Goal: Transaction & Acquisition: Purchase product/service

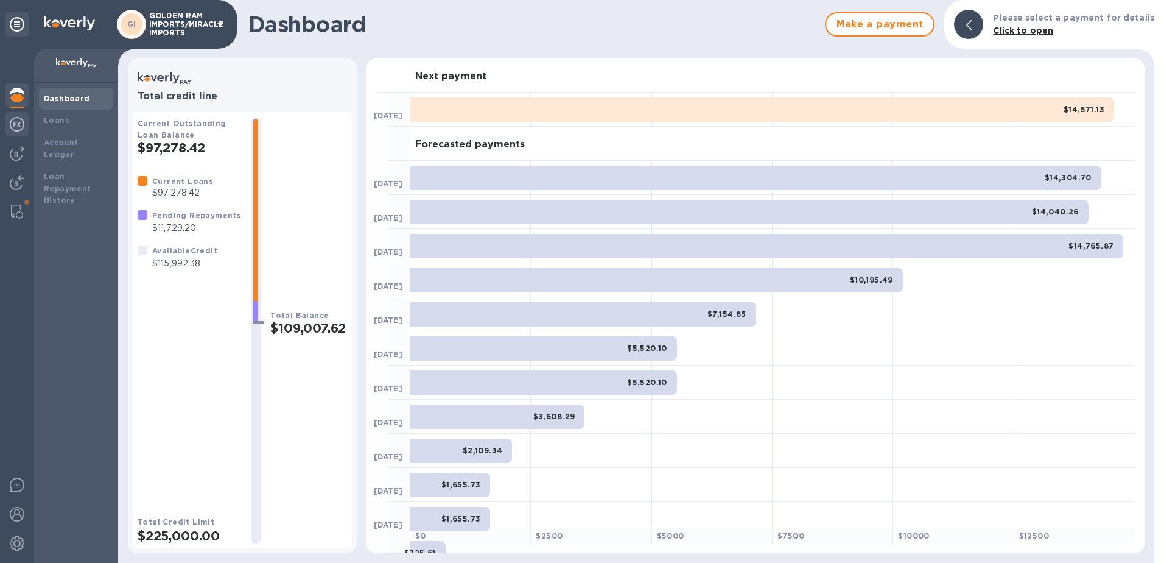
click at [19, 125] on img at bounding box center [17, 124] width 15 height 15
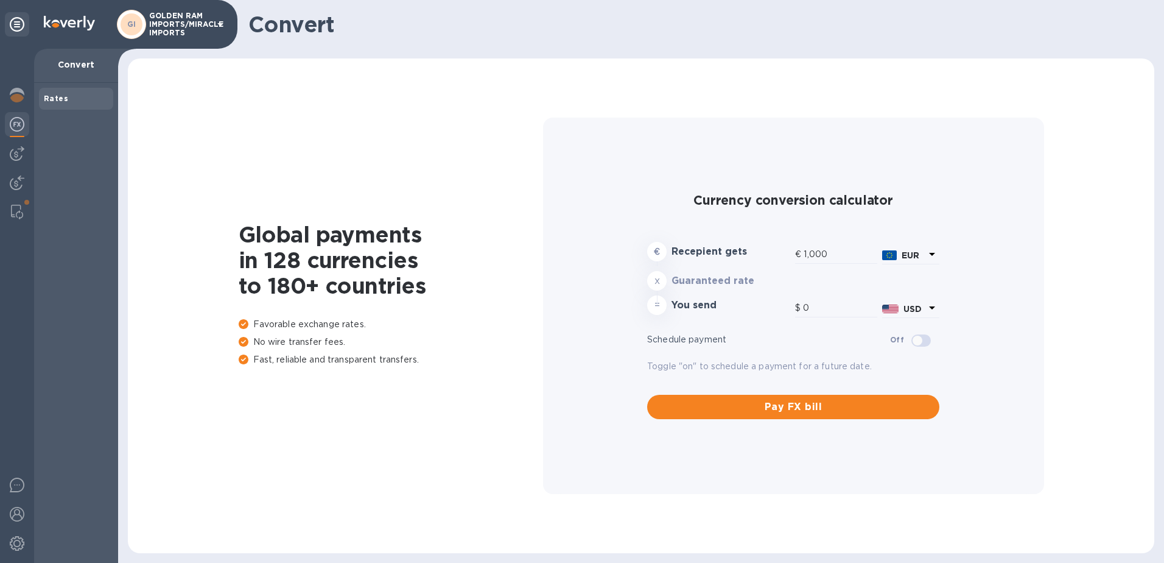
type input "1,188.16"
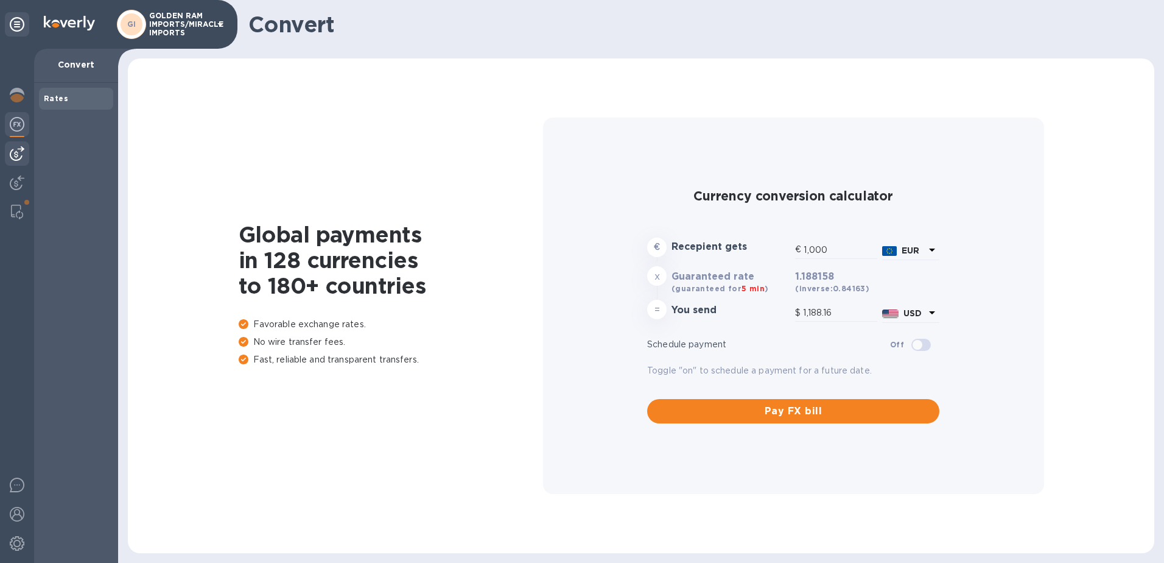
click at [17, 154] on img at bounding box center [17, 153] width 15 height 15
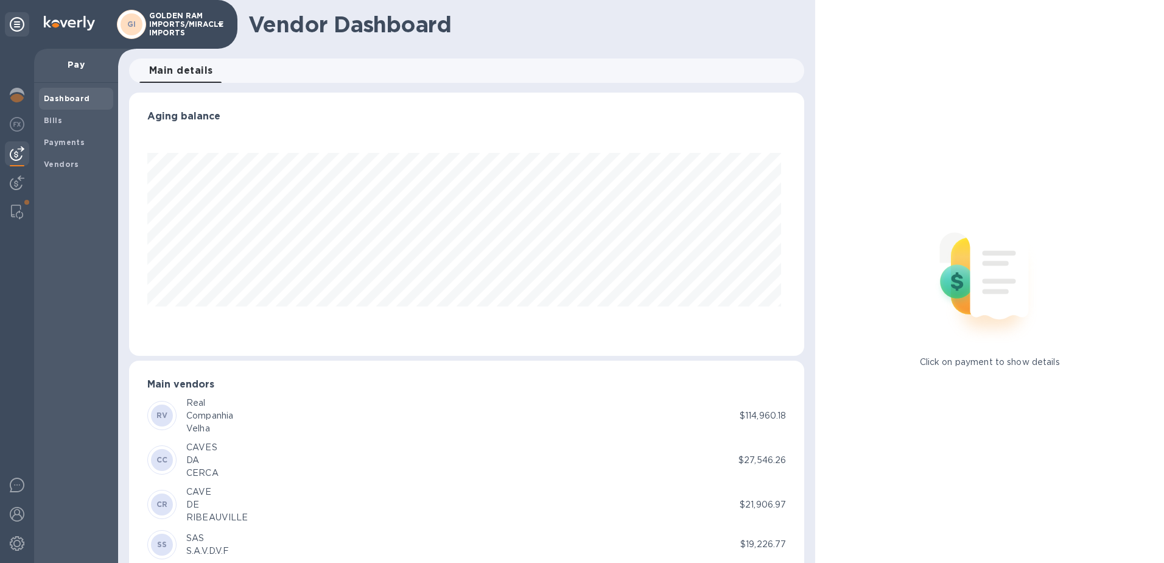
scroll to position [263, 671]
click at [19, 130] on img at bounding box center [17, 124] width 15 height 15
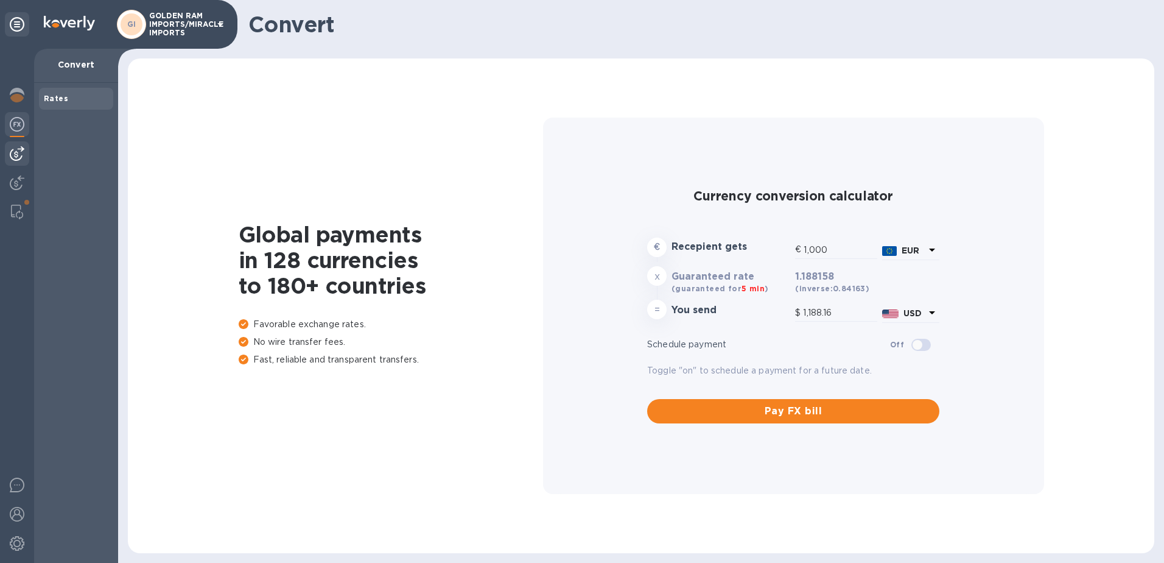
click at [16, 151] on img at bounding box center [17, 153] width 15 height 15
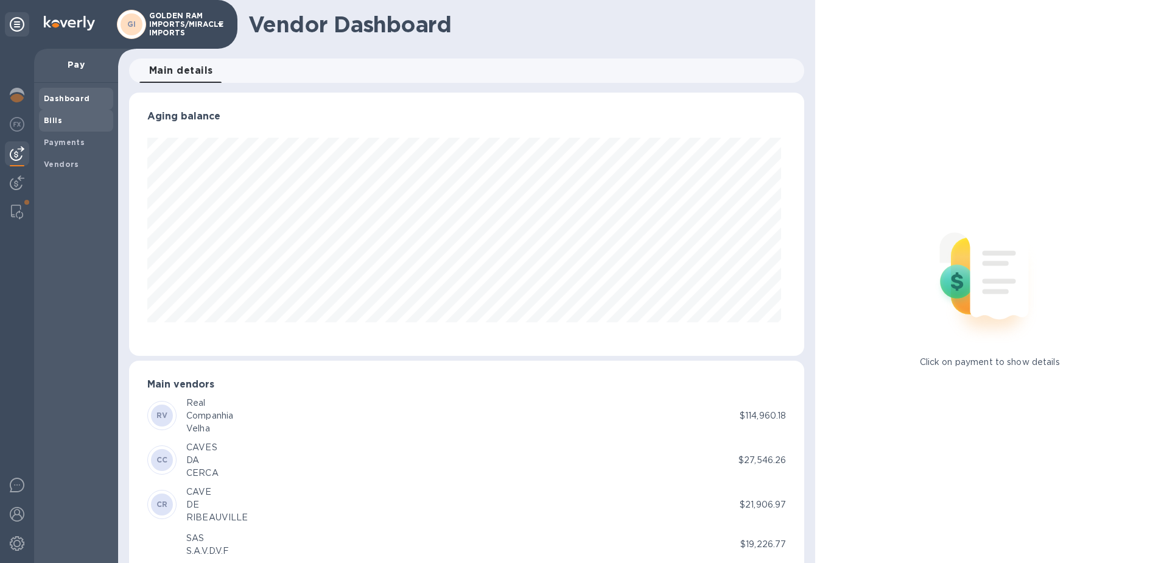
scroll to position [263, 671]
click at [55, 122] on b "Bills" at bounding box center [53, 120] width 18 height 9
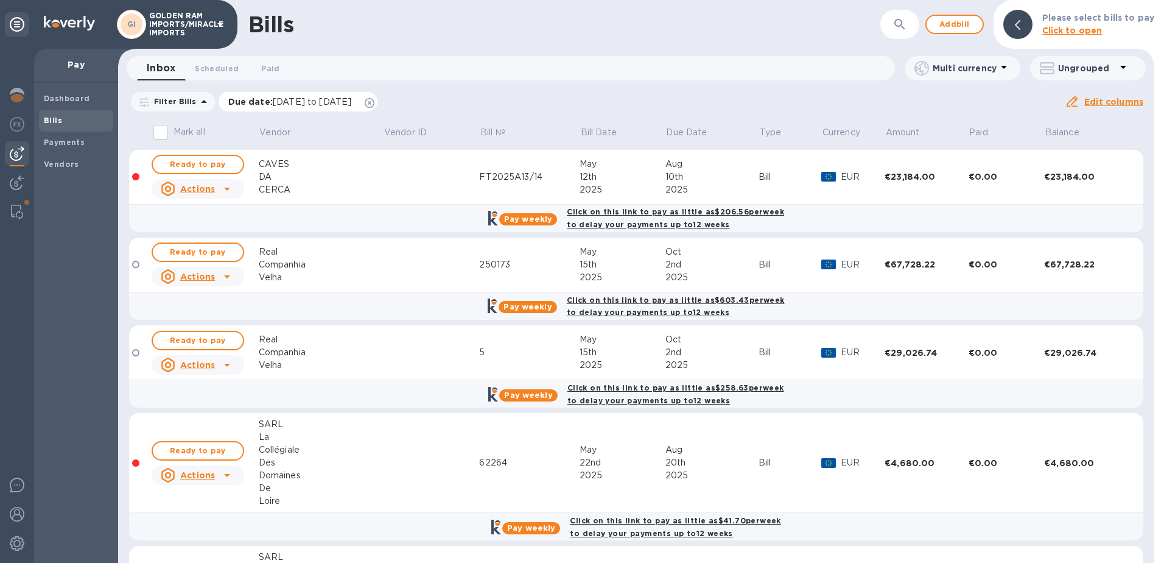
click at [375, 102] on icon at bounding box center [370, 103] width 10 height 10
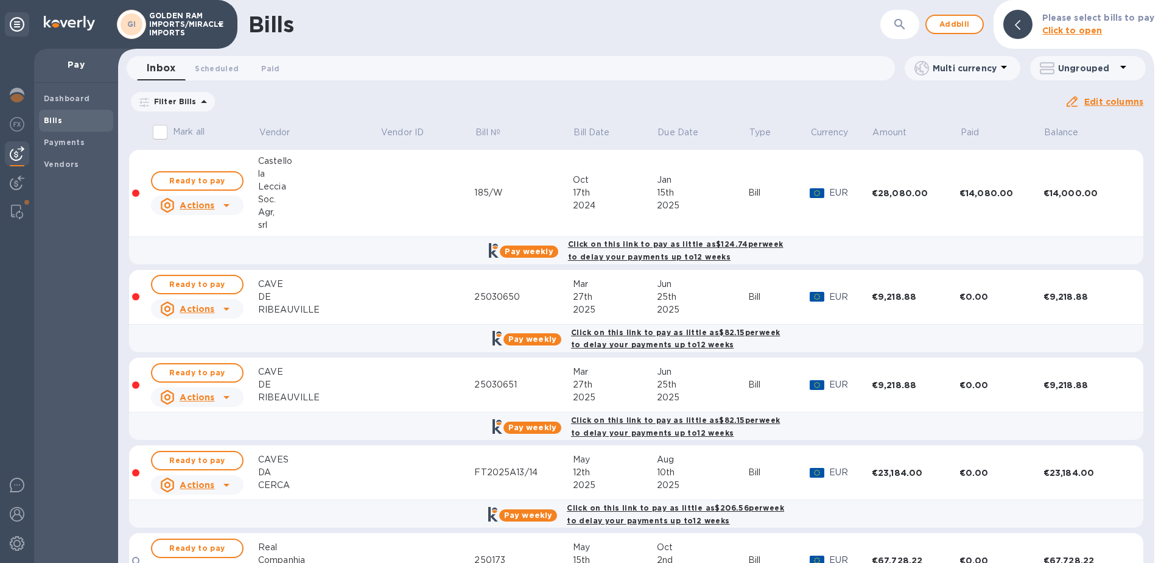
click at [213, 202] on u "Actions" at bounding box center [197, 205] width 35 height 10
click at [213, 202] on div at bounding box center [582, 281] width 1164 height 563
click at [213, 181] on span "Ready to pay" at bounding box center [197, 181] width 71 height 15
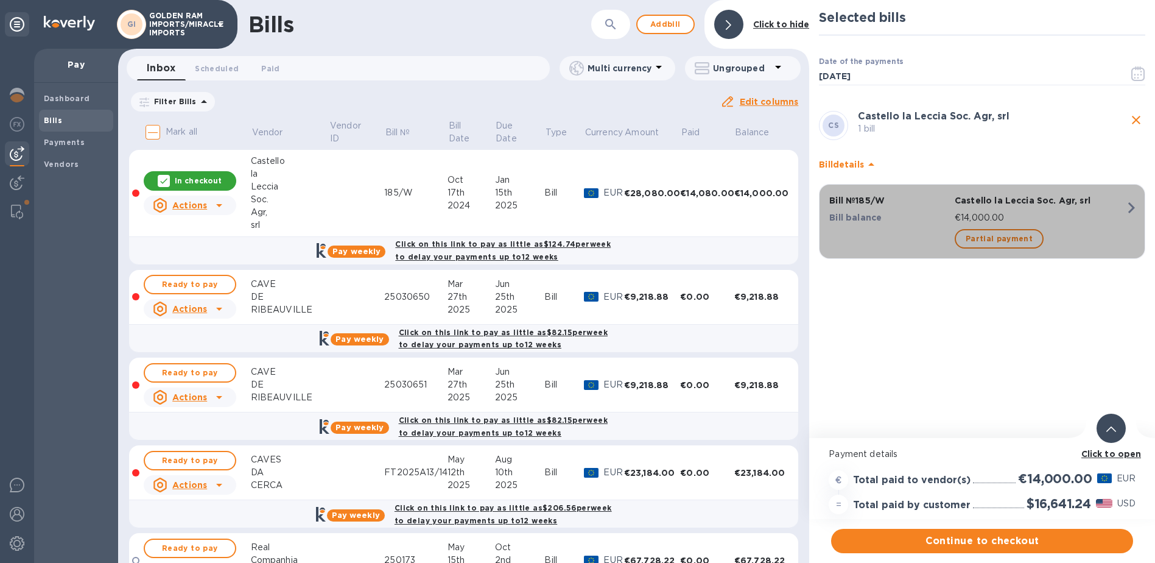
click at [1121, 209] on icon "button" at bounding box center [1132, 208] width 22 height 22
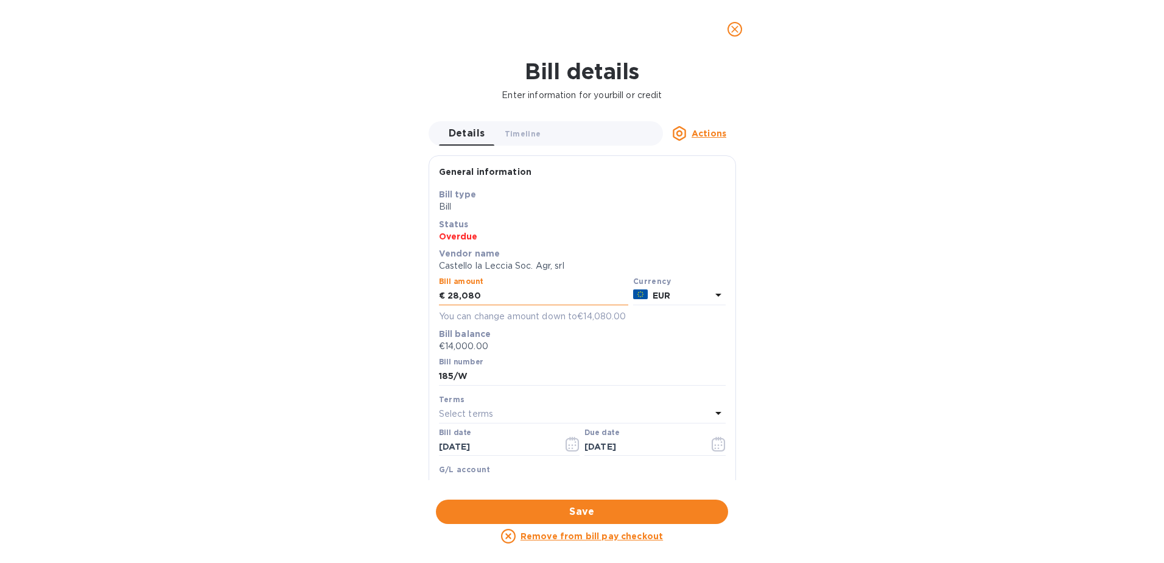
drag, startPoint x: 447, startPoint y: 292, endPoint x: 482, endPoint y: 292, distance: 35.3
click at [482, 292] on input "28,080" at bounding box center [538, 296] width 181 height 18
type input "42,160"
click at [593, 518] on span "Save" at bounding box center [582, 511] width 273 height 15
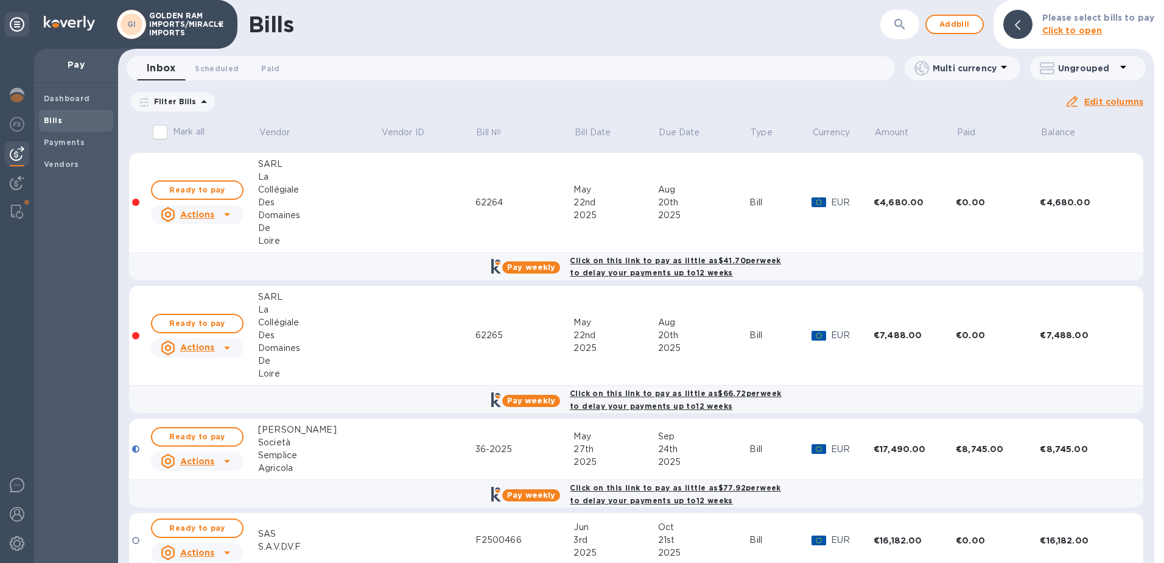
scroll to position [603, 0]
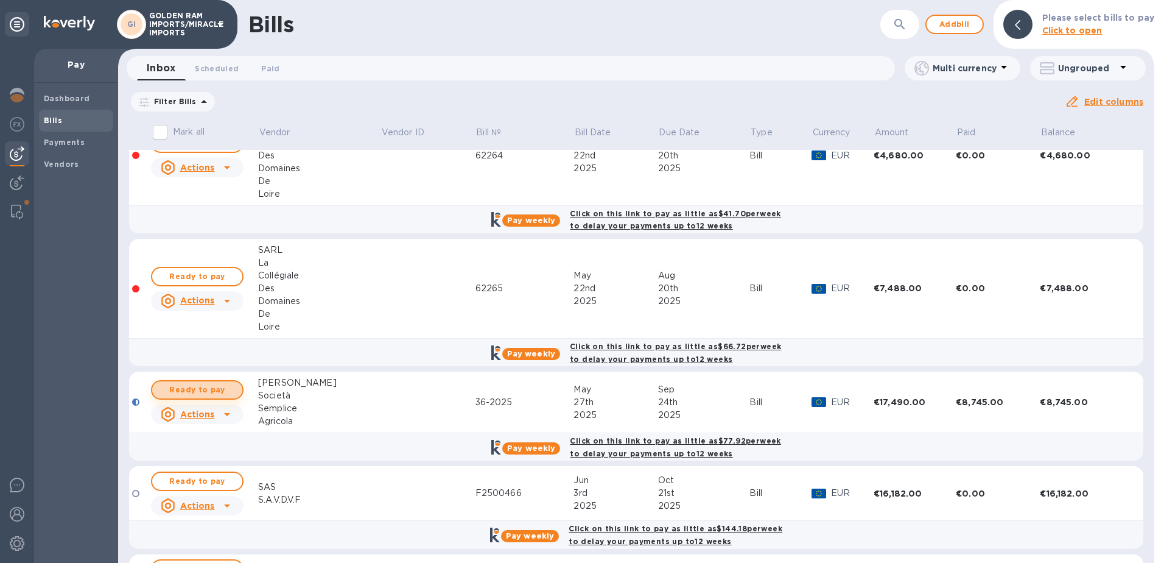
click at [215, 386] on span "Ready to pay" at bounding box center [197, 389] width 71 height 15
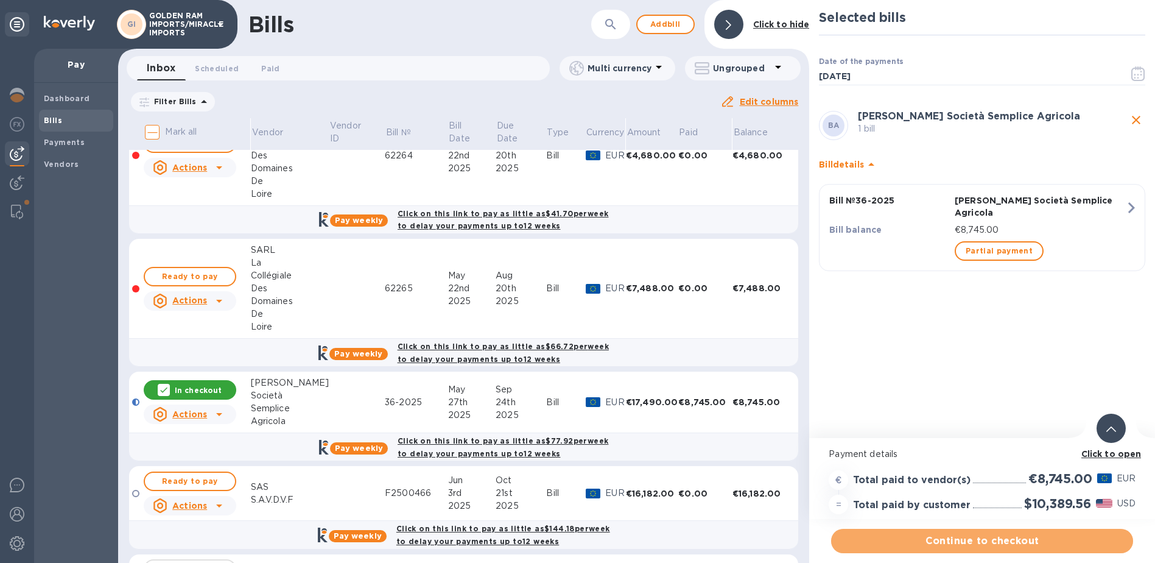
click at [991, 540] on span "Continue to checkout" at bounding box center [982, 541] width 283 height 15
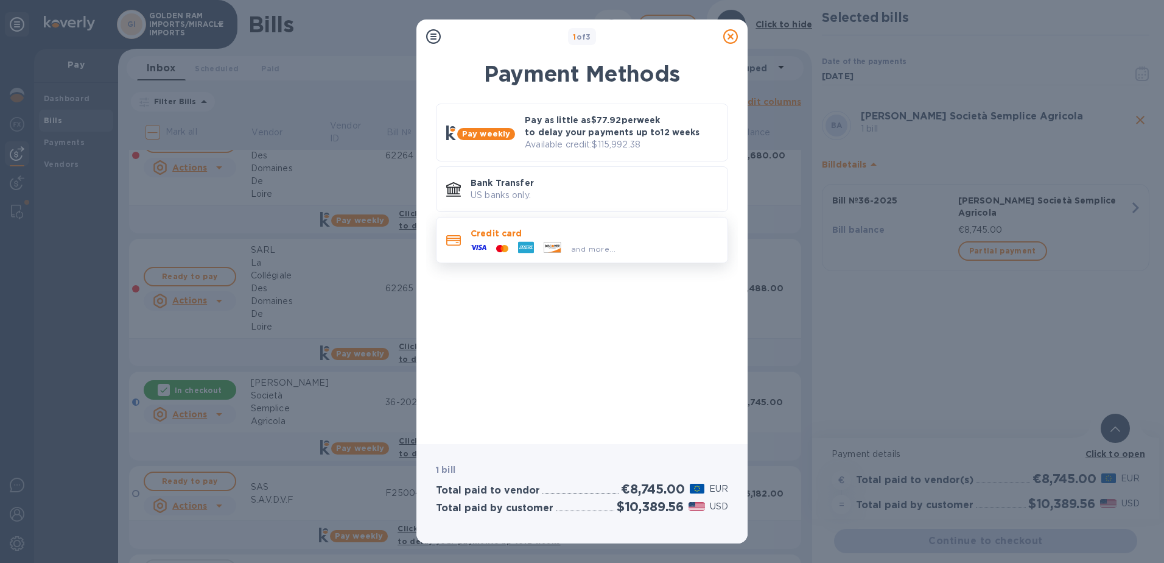
click at [511, 232] on p "Credit card" at bounding box center [594, 233] width 247 height 12
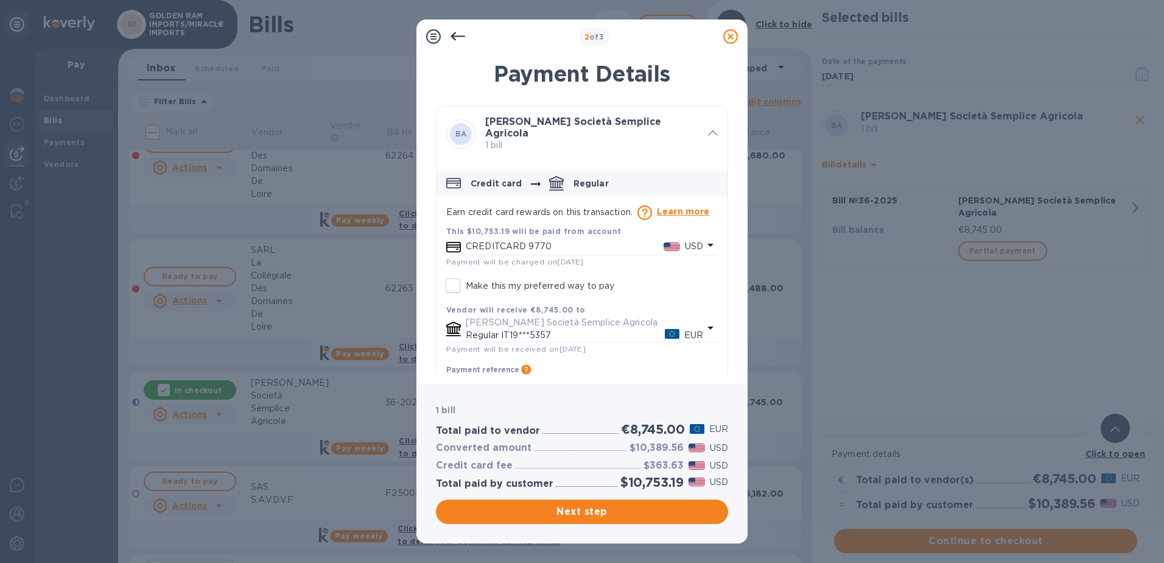
click at [703, 241] on icon "default-method" at bounding box center [710, 245] width 15 height 15
click at [708, 244] on icon "default-method" at bounding box center [711, 245] width 6 height 3
click at [703, 238] on icon "default-method" at bounding box center [710, 245] width 15 height 15
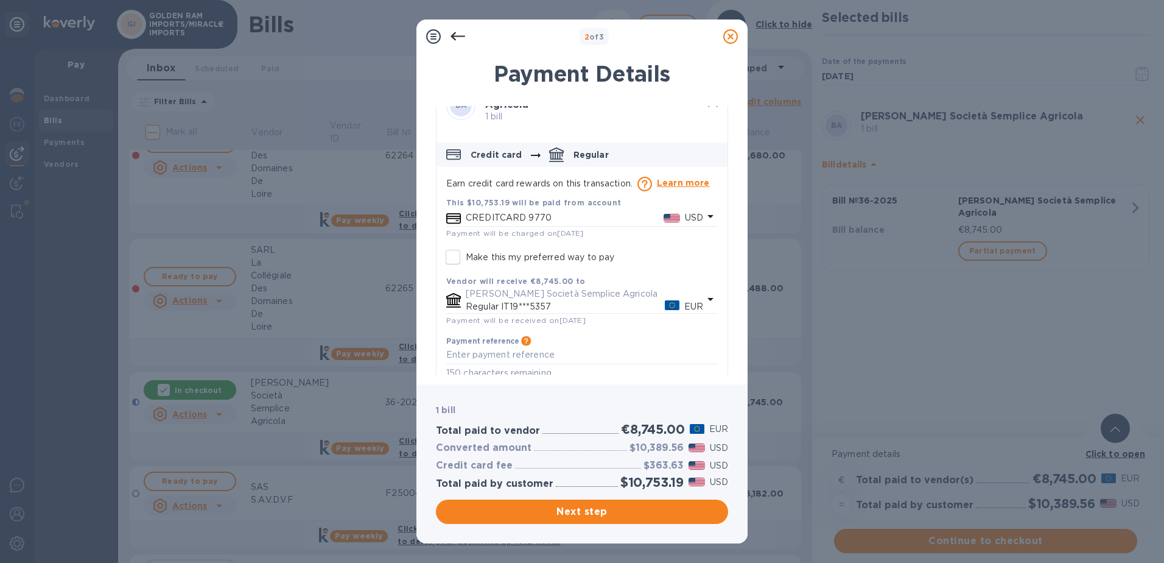
scroll to position [38, 0]
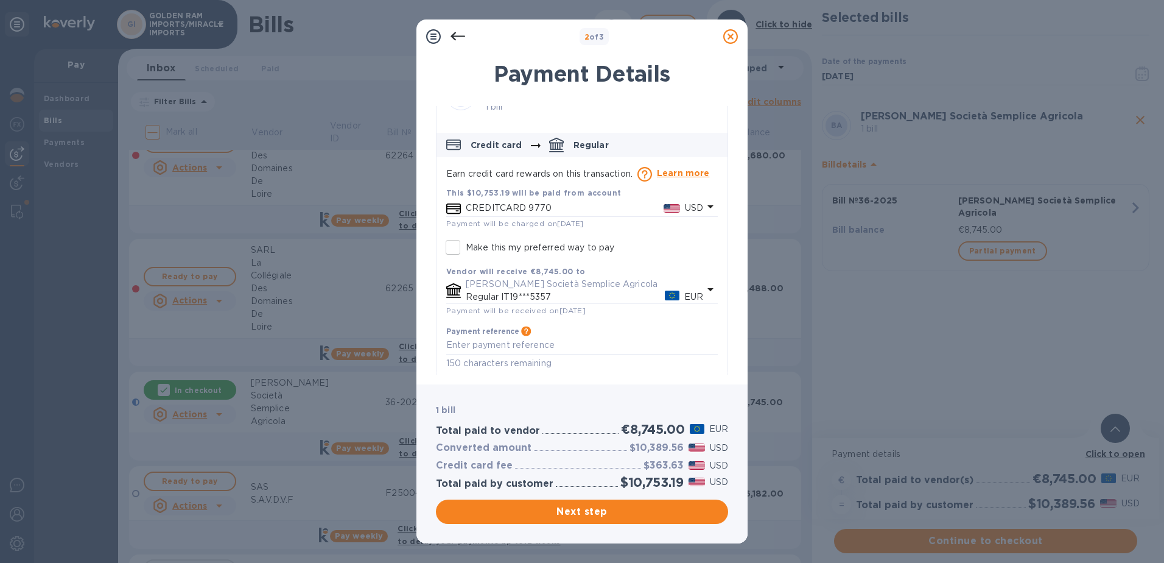
click at [703, 202] on icon "default-method" at bounding box center [710, 206] width 15 height 15
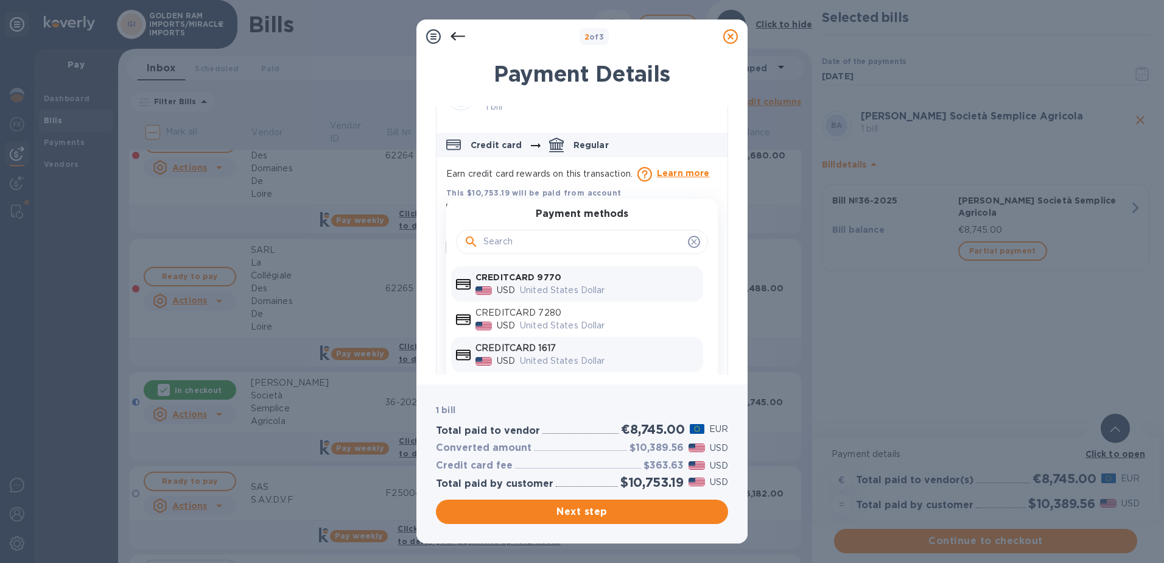
click at [519, 344] on p "CREDITCARD 1617" at bounding box center [587, 348] width 223 height 13
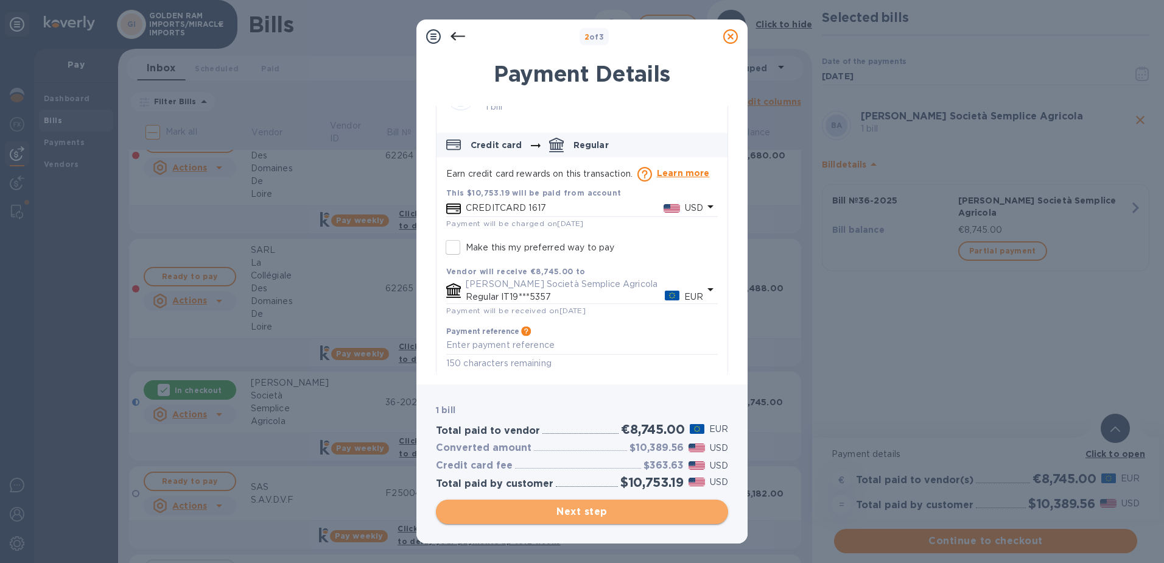
click at [594, 509] on span "Next step" at bounding box center [582, 511] width 273 height 15
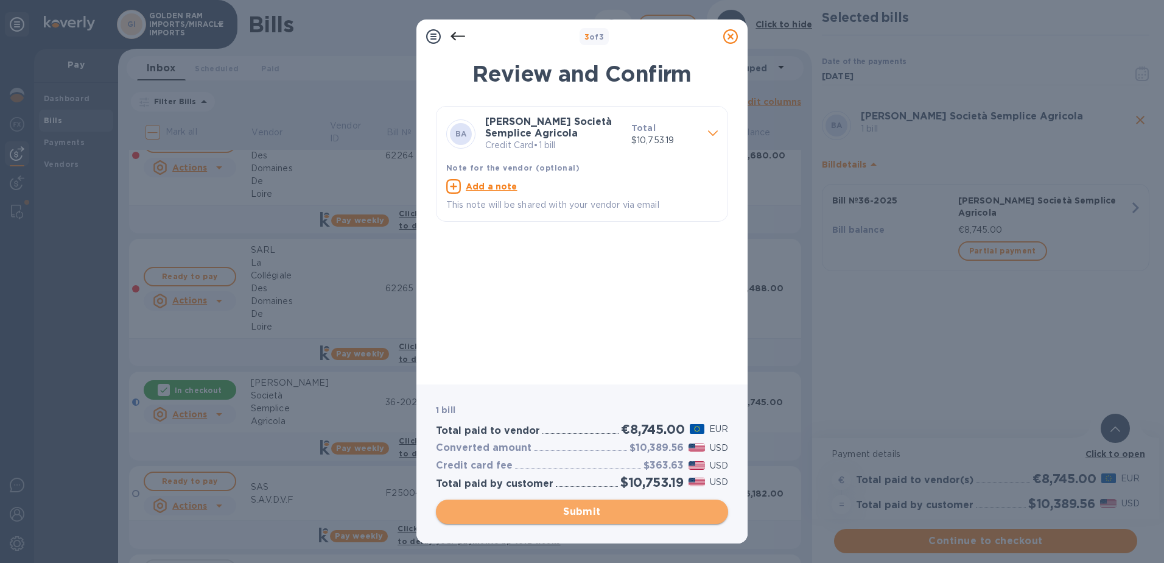
click at [594, 509] on span "Submit" at bounding box center [582, 511] width 273 height 15
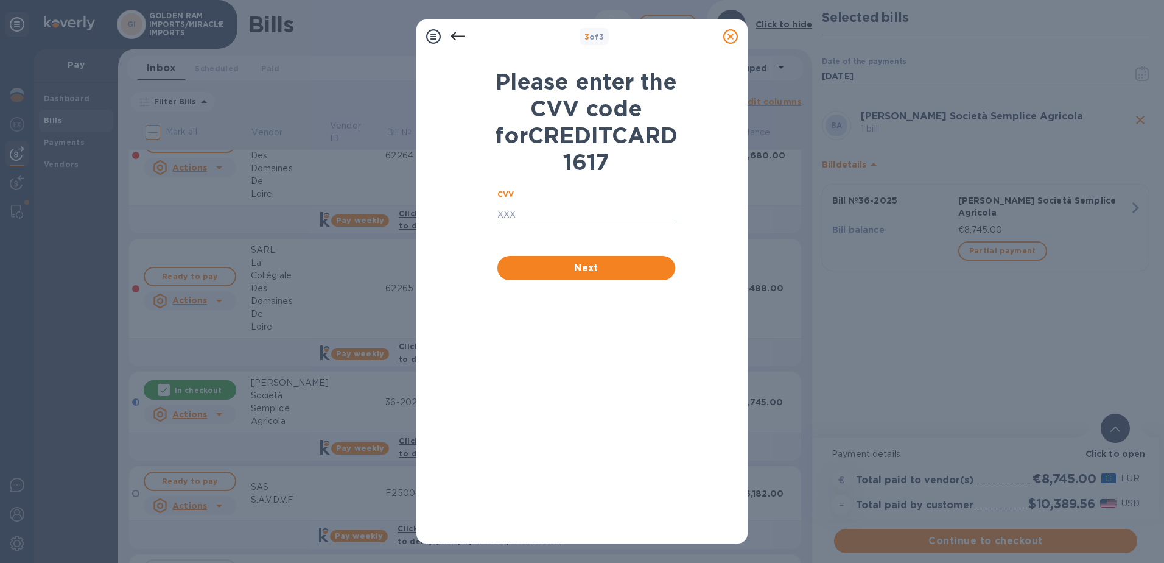
click at [572, 224] on input "text" at bounding box center [587, 215] width 178 height 18
type input "441"
click at [596, 280] on button "Next" at bounding box center [587, 268] width 178 height 24
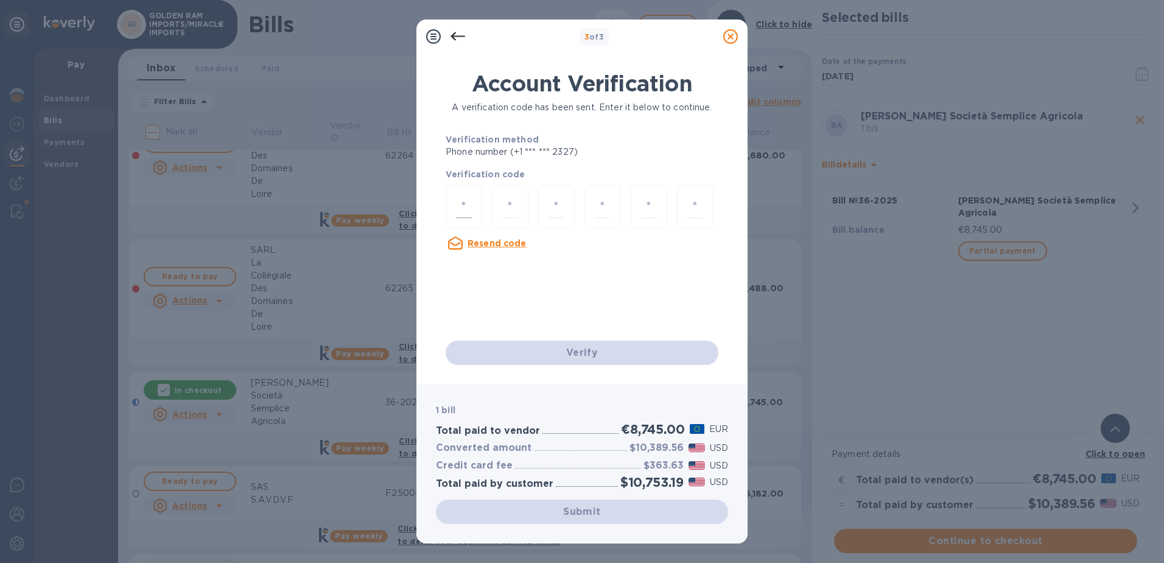
click at [463, 198] on input "number" at bounding box center [464, 206] width 16 height 23
type input "9"
type input "1"
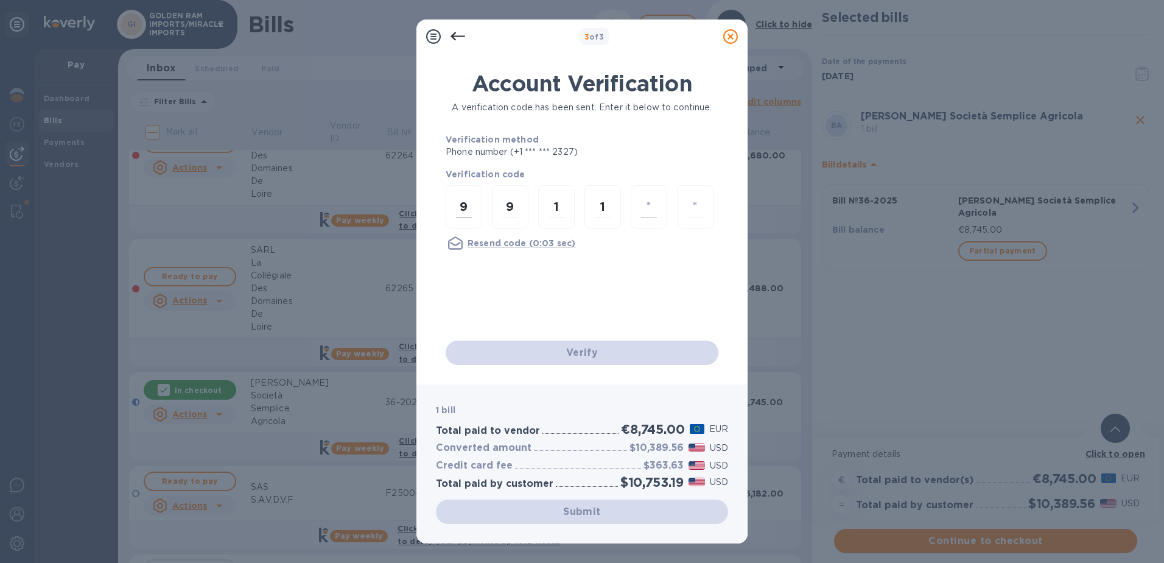
type input "1"
type input "2"
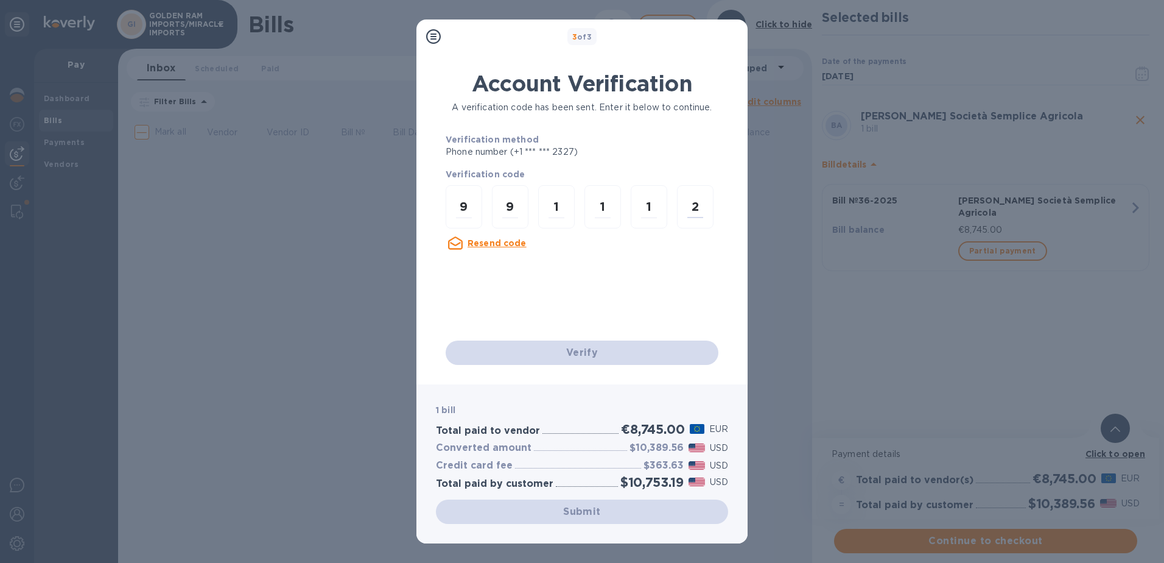
scroll to position [0, 0]
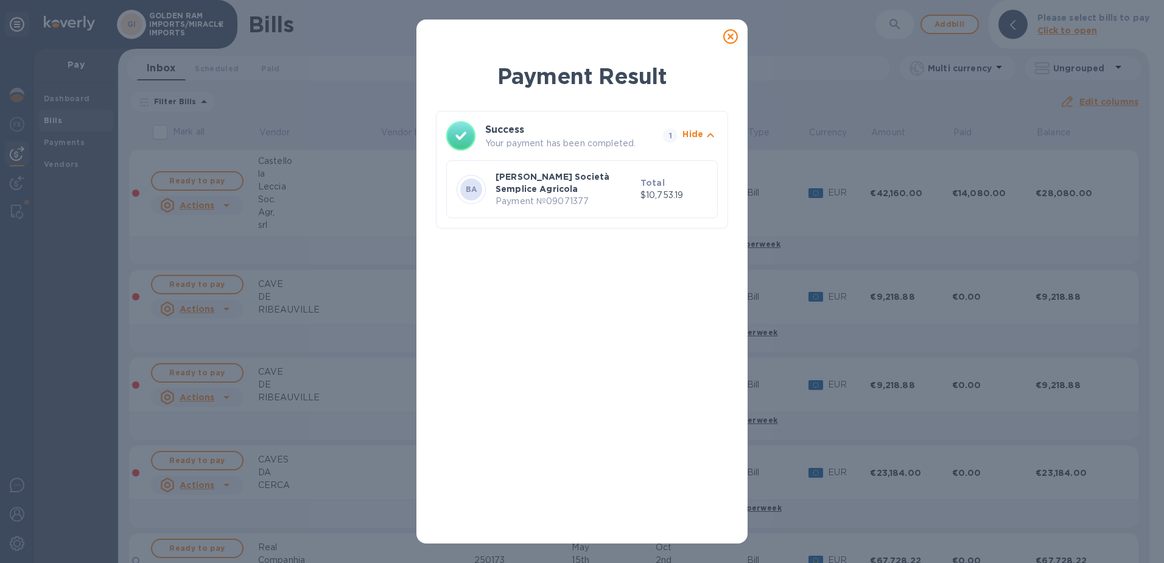
click at [733, 41] on icon at bounding box center [731, 36] width 15 height 15
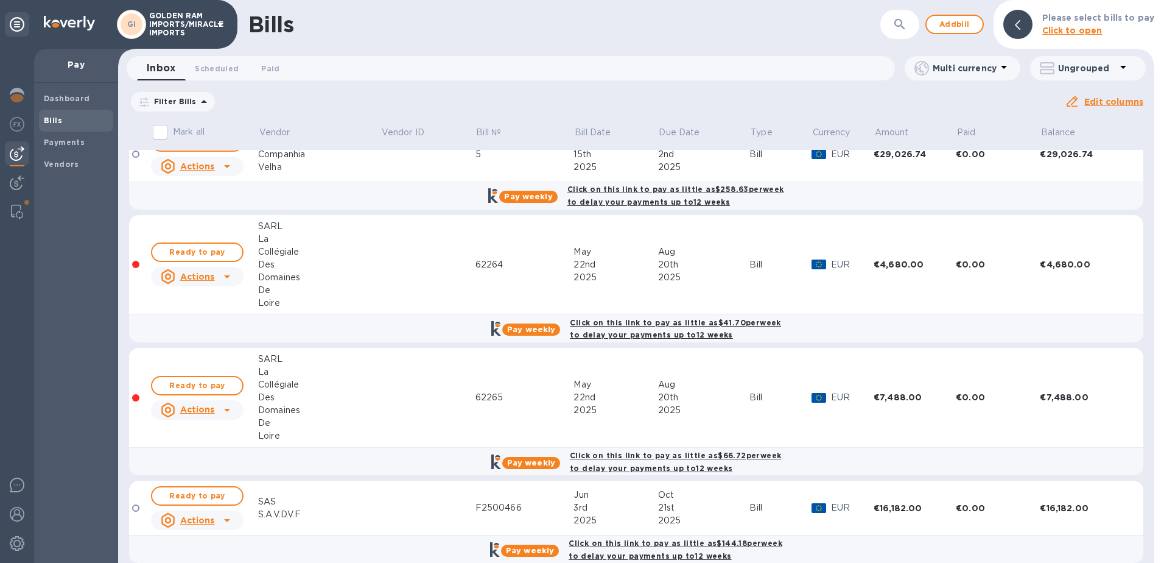
scroll to position [496, 0]
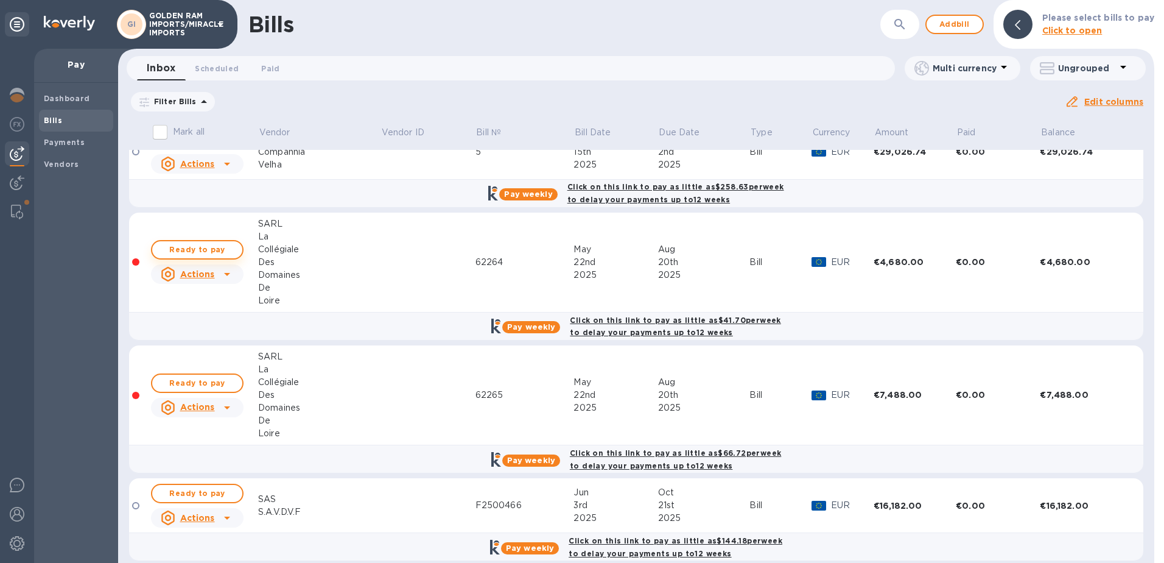
click at [216, 244] on span "Ready to pay" at bounding box center [197, 249] width 71 height 15
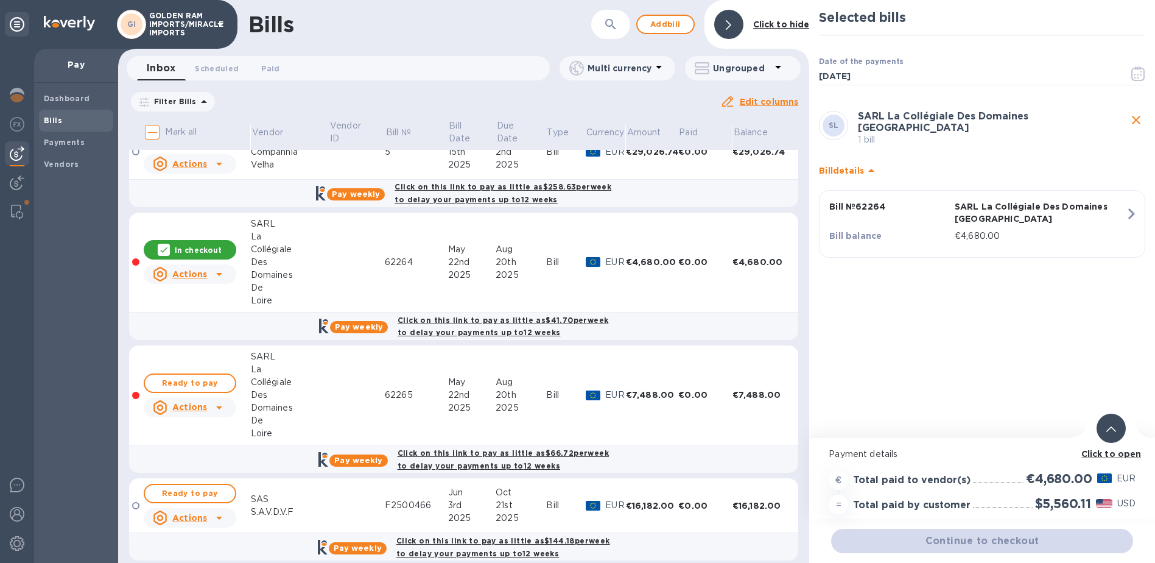
click at [216, 245] on p "In checkout" at bounding box center [198, 250] width 47 height 10
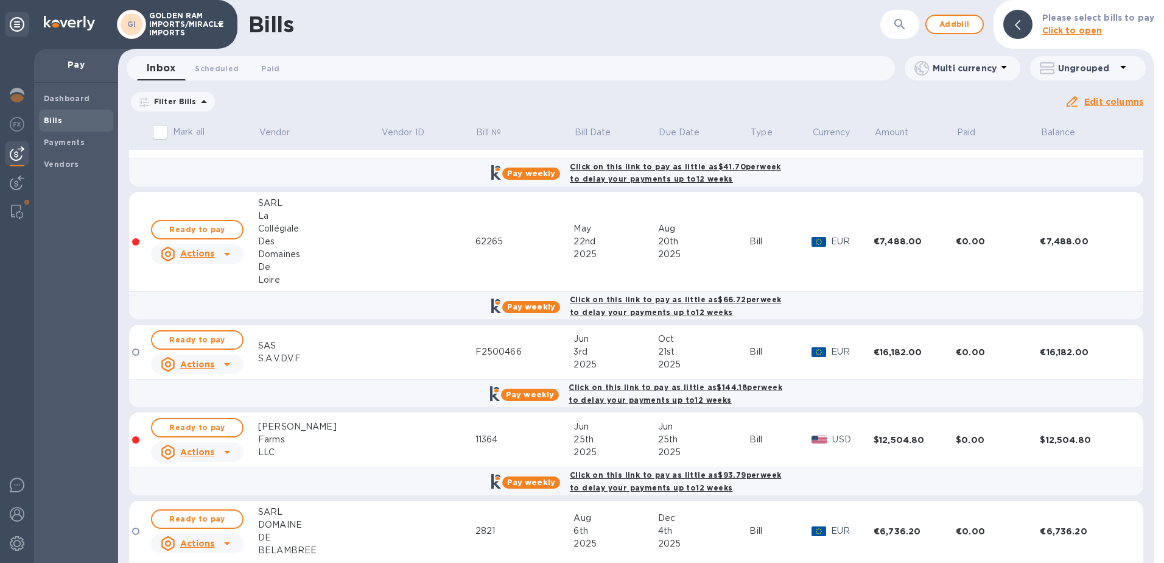
scroll to position [681, 0]
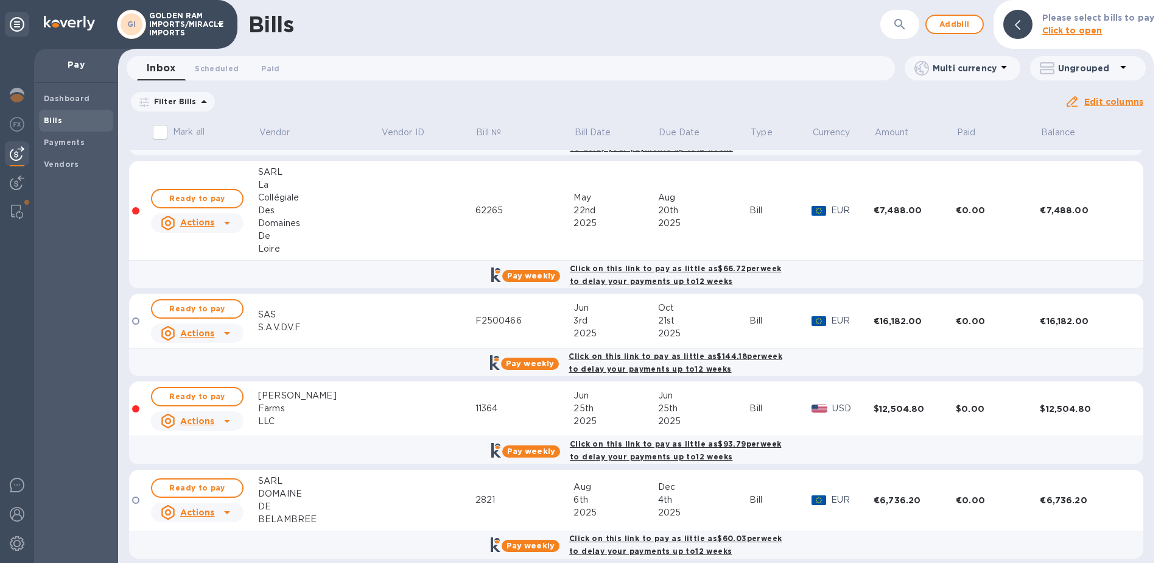
click at [1164, 244] on html "GI GOLDEN RAM IMPORTS/MIRACLE IMPORTS Pay Dashboard Bills Payments Vendors Bill…" at bounding box center [582, 281] width 1164 height 563
drag, startPoint x: 1155, startPoint y: 462, endPoint x: 1155, endPoint y: 438, distance: 23.8
click at [1155, 438] on div at bounding box center [1160, 281] width 10 height 563
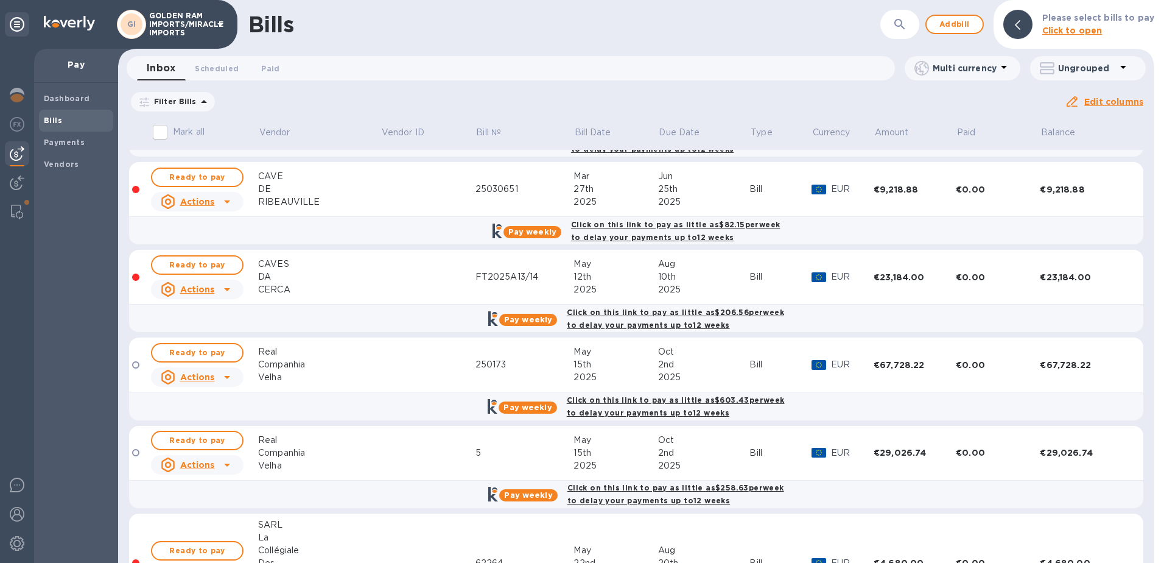
scroll to position [0, 0]
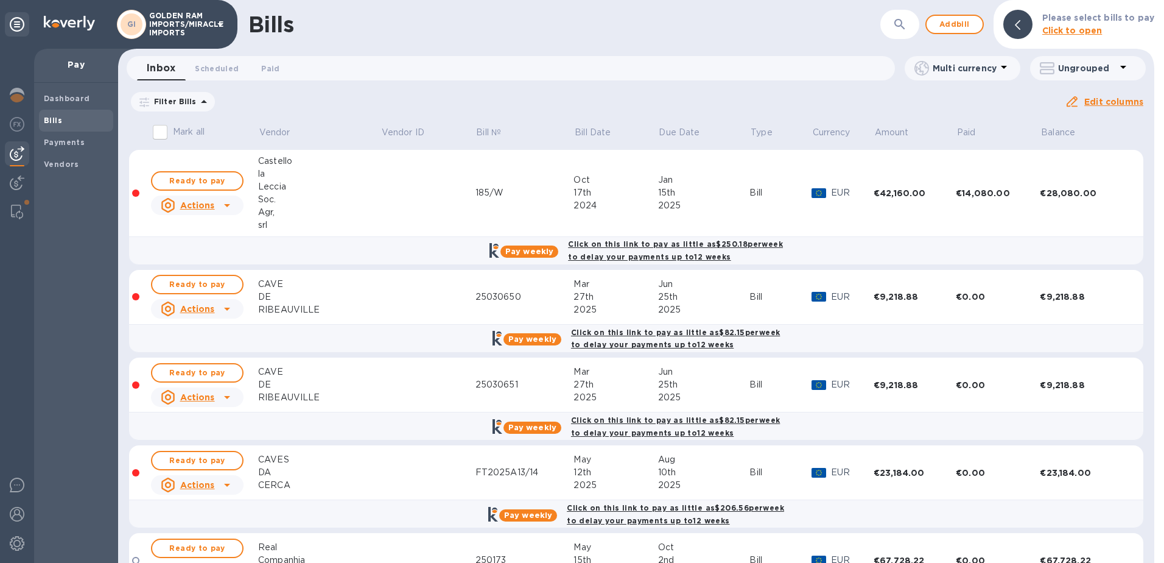
drag, startPoint x: 1149, startPoint y: 144, endPoint x: 1150, endPoint y: 155, distance: 10.4
click at [1150, 155] on div "Mark all Vendor Vendor ID Bill № Bill Date Due Date Type Currency Amount Paid B…" at bounding box center [636, 340] width 1037 height 445
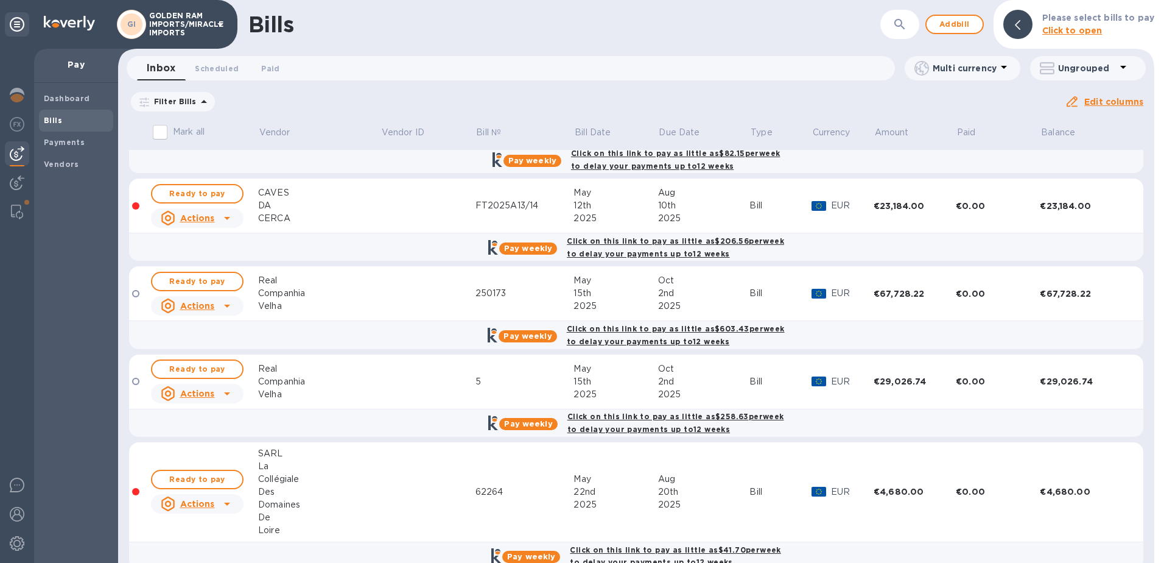
scroll to position [320, 0]
